Goal: Check status: Check status

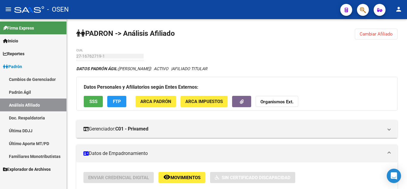
click at [47, 94] on link "Padrón Ágil" at bounding box center [33, 91] width 66 height 13
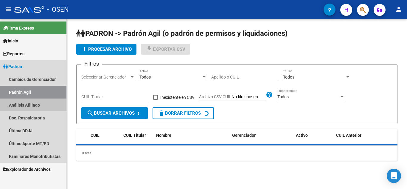
click at [46, 102] on link "Análisis Afiliado" at bounding box center [33, 104] width 66 height 13
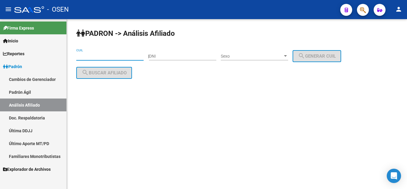
click at [114, 55] on input "CUIL" at bounding box center [109, 56] width 67 height 5
paste input "20-31811805-2"
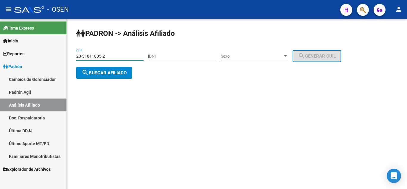
type input "20-31811805-2"
click at [98, 74] on span "search Buscar afiliado" at bounding box center [104, 72] width 45 height 5
